Goal: Navigation & Orientation: Find specific page/section

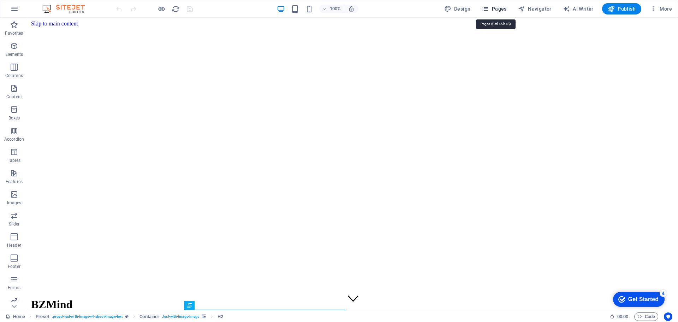
click at [493, 11] on span "Pages" at bounding box center [494, 8] width 25 height 7
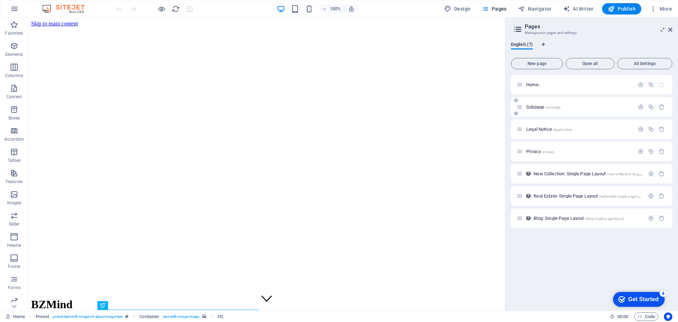
click at [560, 107] on span "/subpage" at bounding box center [553, 107] width 16 height 4
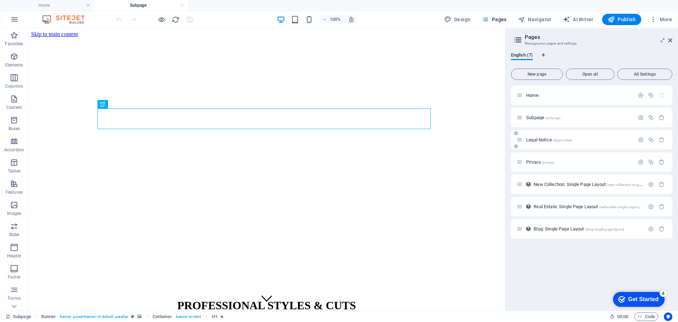
click at [552, 143] on div "Legal Notice /legal-notice" at bounding box center [576, 140] width 118 height 8
click at [541, 141] on span "Legal Notice /legal-notice" at bounding box center [549, 139] width 46 height 5
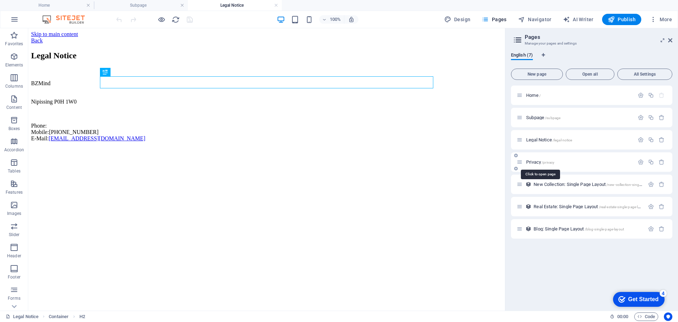
click at [550, 163] on span "/privacy" at bounding box center [548, 162] width 13 height 4
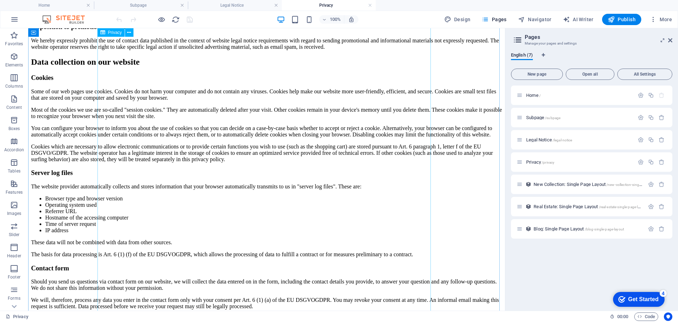
scroll to position [600, 0]
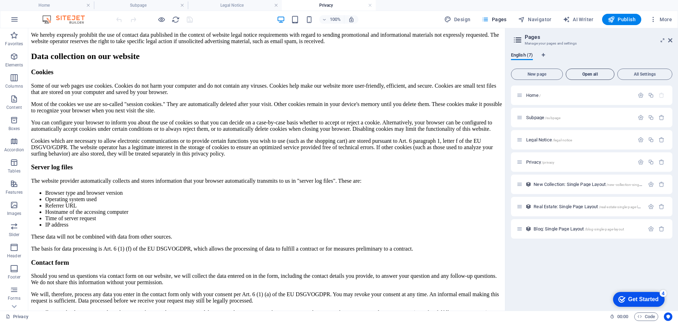
click at [586, 77] on button "Open all" at bounding box center [590, 74] width 49 height 11
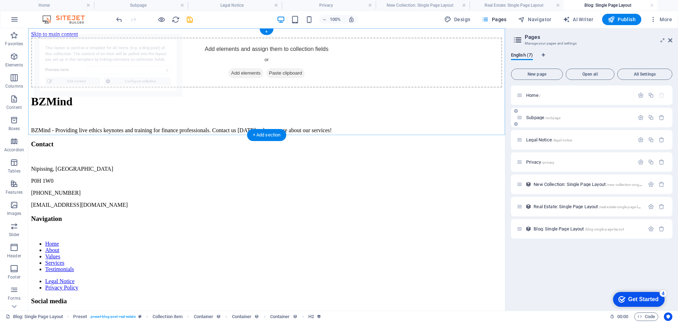
scroll to position [0, 0]
select select "68b74478644eef62fa0179d8"
